Goal: Information Seeking & Learning: Understand process/instructions

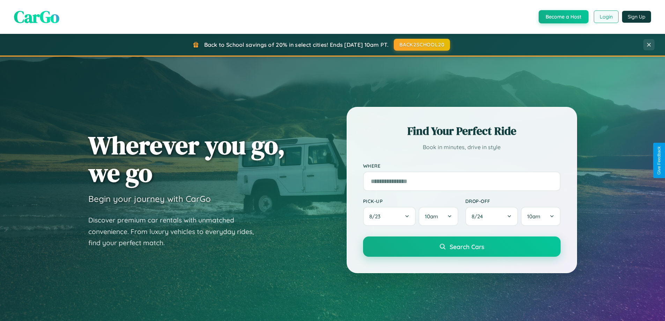
click at [605, 17] on button "Login" at bounding box center [605, 16] width 25 height 13
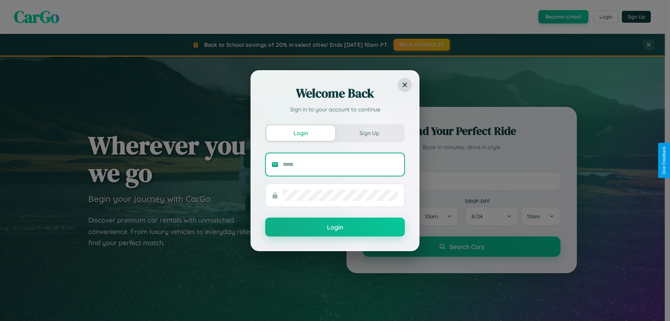
click at [340, 164] on input "text" at bounding box center [341, 164] width 116 height 11
type input "**********"
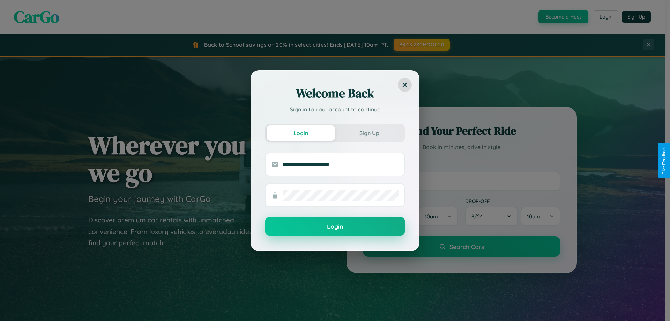
click at [335, 226] on button "Login" at bounding box center [335, 226] width 140 height 19
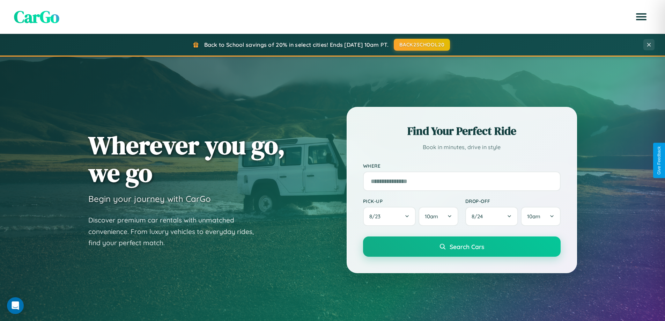
scroll to position [301, 0]
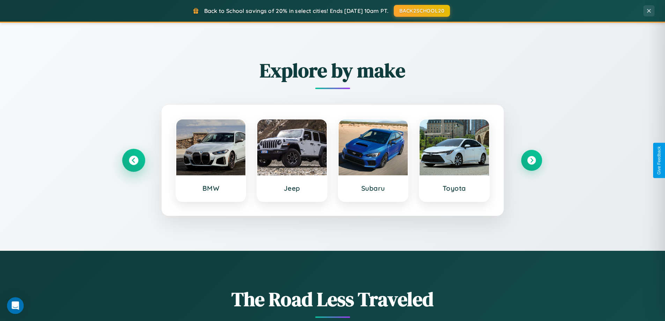
click at [133, 160] on icon at bounding box center [133, 160] width 9 height 9
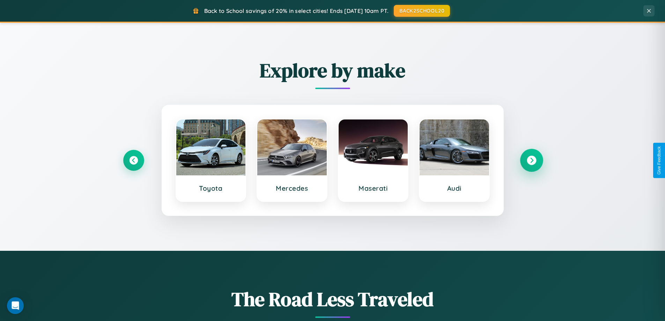
click at [531, 160] on icon at bounding box center [530, 160] width 9 height 9
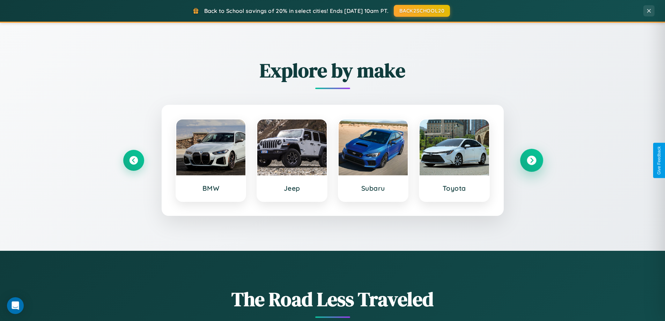
click at [531, 160] on icon at bounding box center [530, 160] width 9 height 9
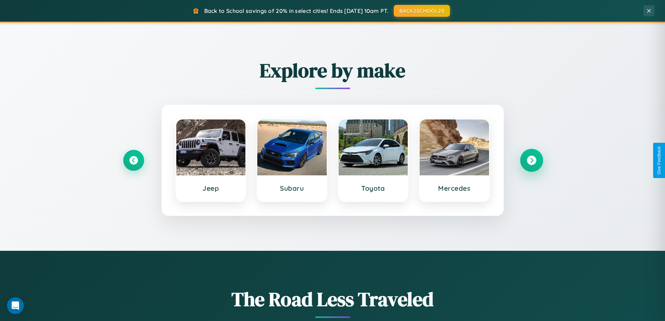
click at [531, 160] on icon at bounding box center [530, 160] width 9 height 9
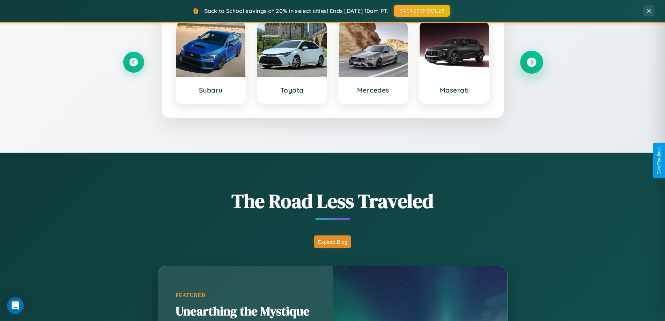
scroll to position [1342, 0]
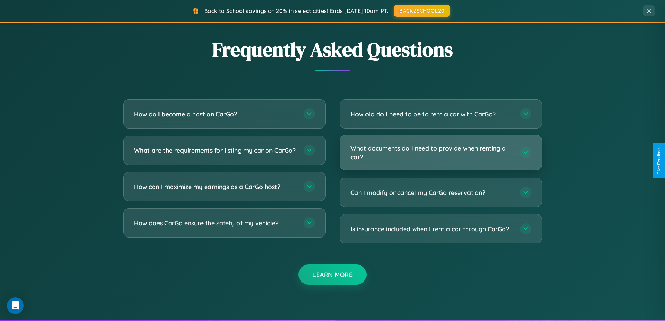
click at [440, 152] on h3 "What documents do I need to provide when renting a car?" at bounding box center [431, 152] width 163 height 17
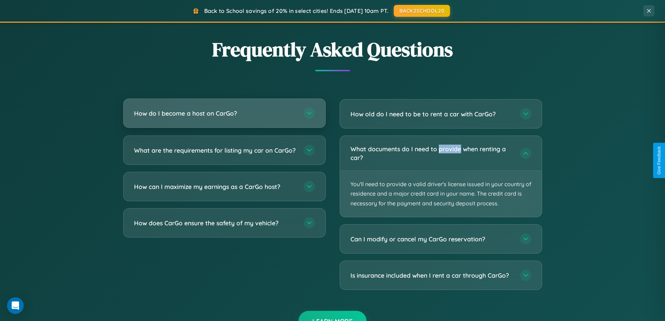
click at [224, 114] on h3 "How do I become a host on CarGo?" at bounding box center [215, 113] width 163 height 9
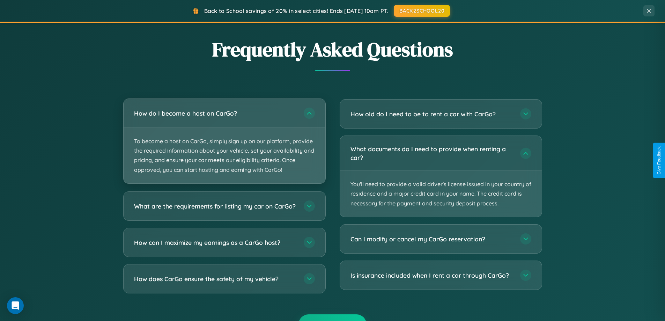
click at [224, 141] on p "To become a host on CarGo, simply sign up on our platform, provide the required…" at bounding box center [224, 155] width 202 height 55
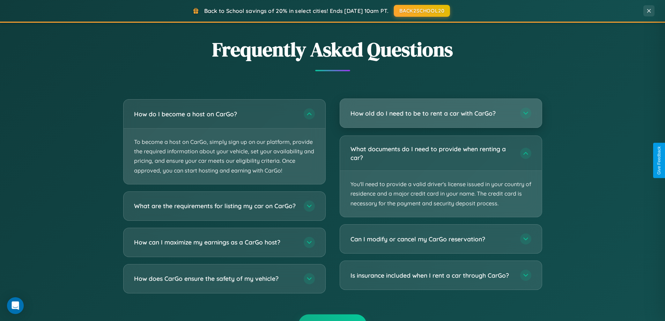
click at [440, 114] on h3 "How old do I need to be to rent a car with CarGo?" at bounding box center [431, 113] width 163 height 9
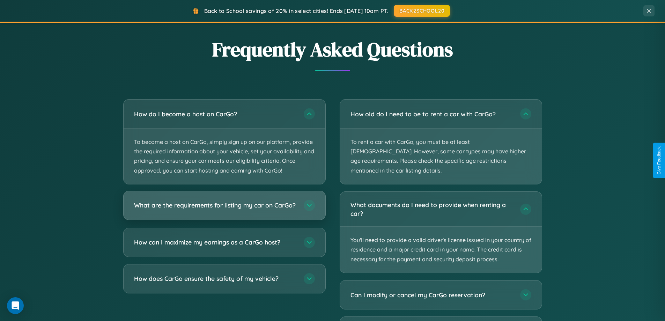
click at [224, 208] on h3 "What are the requirements for listing my car on CarGo?" at bounding box center [215, 205] width 163 height 9
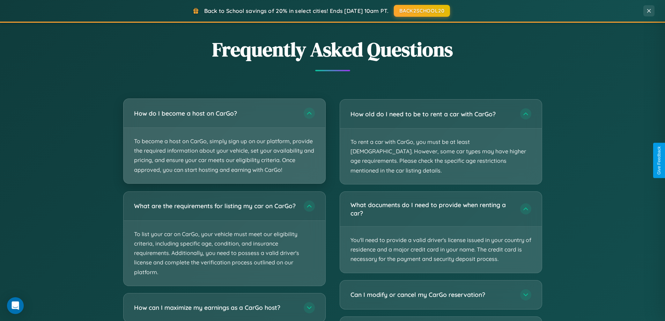
click at [224, 141] on p "To become a host on CarGo, simply sign up on our platform, provide the required…" at bounding box center [224, 155] width 202 height 55
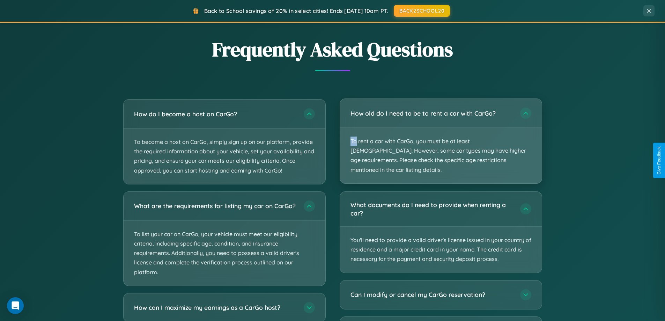
click at [440, 136] on p "To rent a car with CarGo, you must be at least [DEMOGRAPHIC_DATA]. However, som…" at bounding box center [441, 155] width 202 height 55
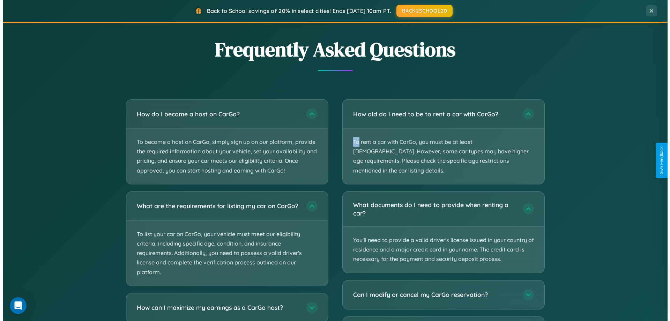
scroll to position [0, 0]
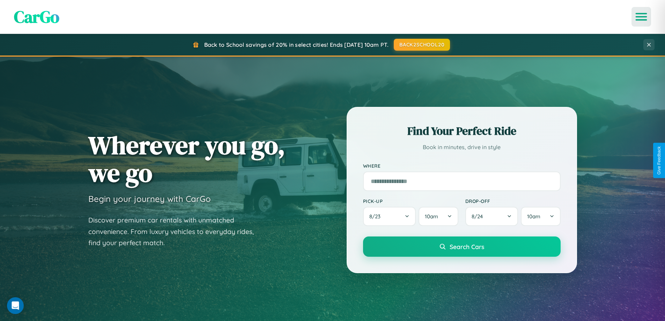
click at [641, 17] on icon "Open menu" at bounding box center [641, 17] width 10 height 6
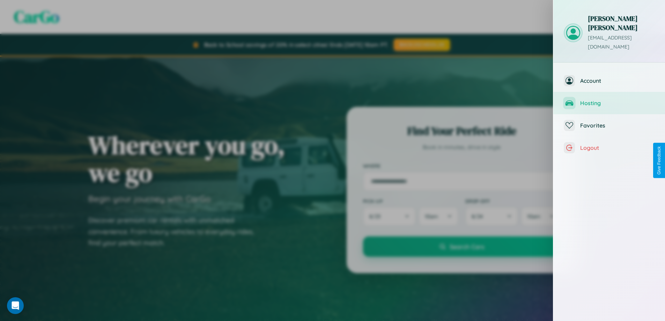
click at [609, 99] on span "Hosting" at bounding box center [617, 102] width 74 height 7
